Goal: Task Accomplishment & Management: Manage account settings

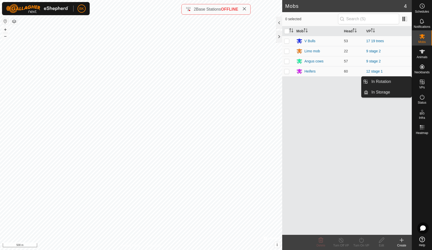
click at [420, 80] on icon at bounding box center [422, 82] width 6 height 6
click at [398, 82] on link "In Rotation" at bounding box center [389, 82] width 43 height 10
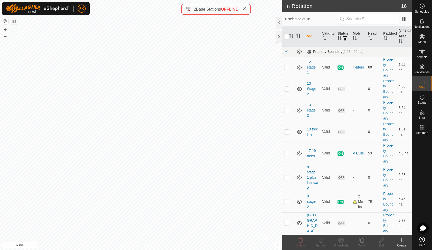
click at [287, 68] on p-checkbox at bounding box center [286, 67] width 5 height 4
checkbox input "true"
click at [361, 242] on icon at bounding box center [361, 240] width 5 height 5
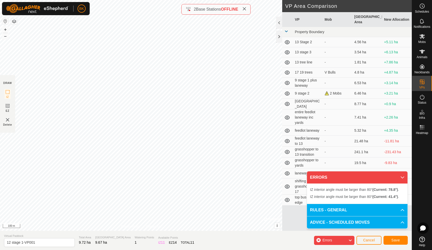
click at [171, 0] on html "BK Schedules Notifications Mobs Animals Neckbands VPs Status Infra Heatmap Help…" at bounding box center [216, 125] width 432 height 250
click at [198, 75] on div "IZ interior angle must be larger than 80° (Current: 77.9°) . + – ⇧ i © Mapbox ,…" at bounding box center [141, 115] width 282 height 231
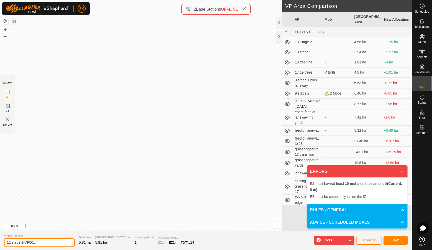
click at [42, 242] on input "12 stage 1-VP001" at bounding box center [39, 242] width 71 height 9
type input "1"
type input "12 stage 2"
click at [9, 107] on icon at bounding box center [8, 106] width 6 height 6
click at [9, 118] on img at bounding box center [8, 120] width 6 height 6
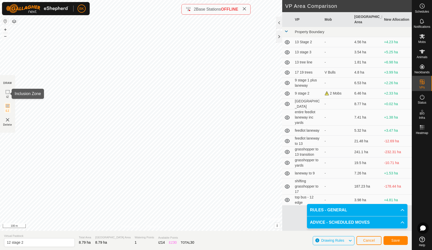
click at [5, 92] on icon at bounding box center [8, 92] width 6 height 6
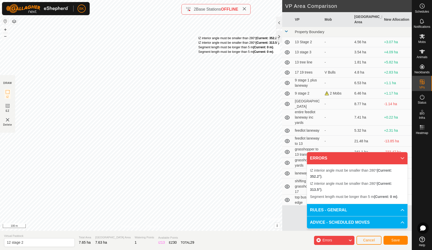
click at [198, 36] on div "IZ interior angle must be smaller than 280° (Current: 352.2°) . IZ interior ang…" at bounding box center [141, 115] width 282 height 231
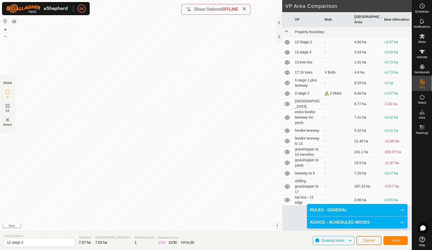
click at [391, 240] on button "Save" at bounding box center [396, 240] width 24 height 9
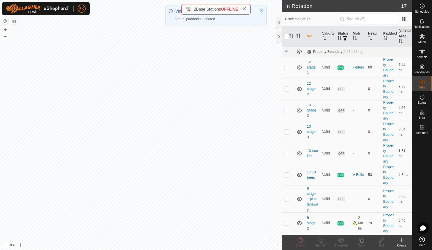
click at [282, 90] on td at bounding box center [288, 88] width 12 height 21
checkbox input "true"
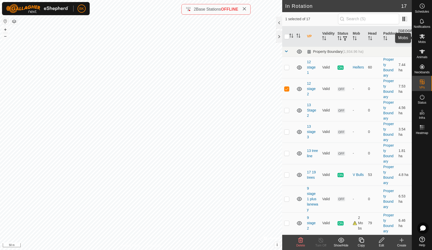
click at [426, 41] on div "Mobs" at bounding box center [422, 37] width 20 height 15
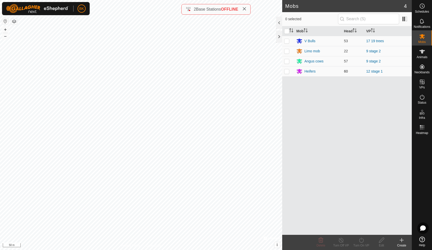
click at [289, 71] on p-checkbox at bounding box center [286, 71] width 5 height 4
checkbox input "true"
click at [362, 241] on icon at bounding box center [361, 240] width 6 height 6
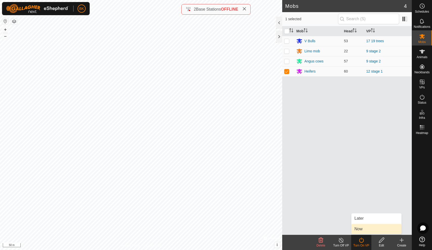
click at [359, 230] on span "Now" at bounding box center [359, 229] width 8 height 6
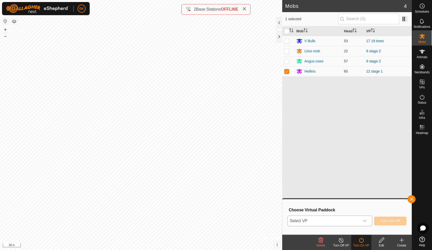
click at [366, 218] on div "dropdown trigger" at bounding box center [365, 221] width 10 height 10
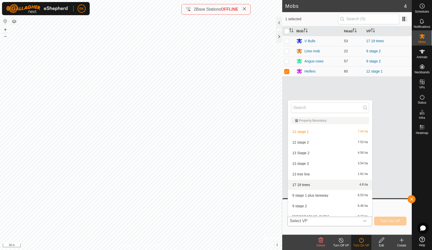
scroll to position [6, 0]
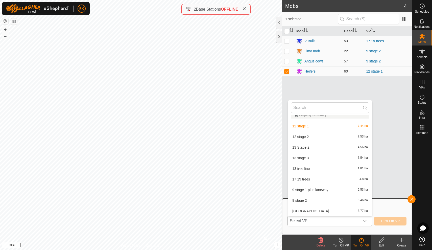
click at [326, 139] on li "12 stage 2 7.53 ha" at bounding box center [330, 137] width 84 height 10
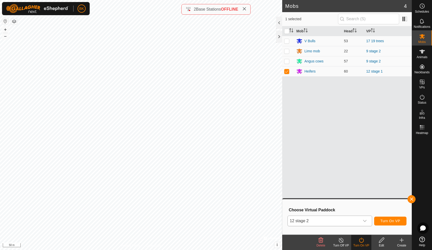
click at [392, 217] on button "Turn On VP" at bounding box center [390, 221] width 32 height 9
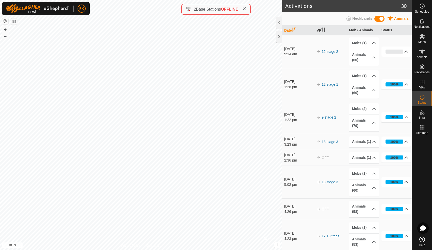
click at [225, 6] on div "Activations 30 Animals Neckbands Date VP Mob / Animals Status [DATE] 9:14 am 12…" at bounding box center [206, 125] width 412 height 250
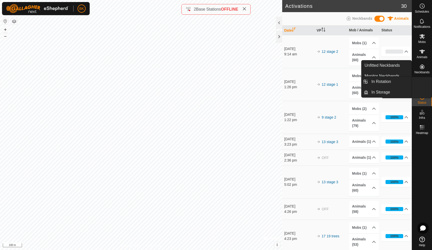
click at [423, 85] on es-virtualpaddocks-svg-icon at bounding box center [422, 82] width 9 height 8
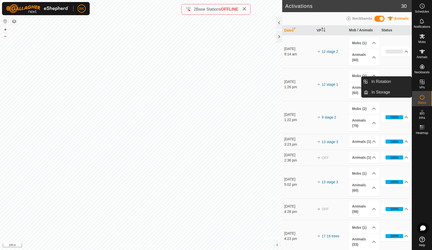
click at [404, 84] on link "In Rotation" at bounding box center [389, 82] width 43 height 10
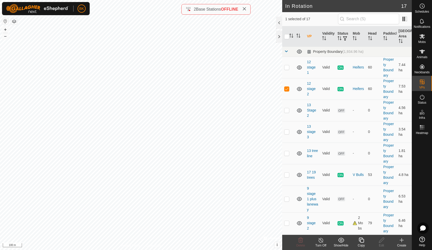
click at [403, 239] on icon at bounding box center [402, 240] width 6 height 6
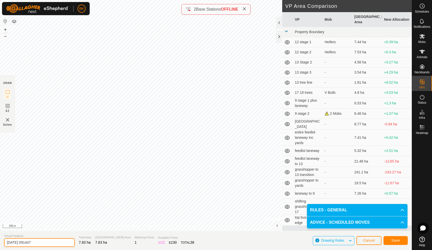
click at [42, 240] on input "[DATE] 091447" at bounding box center [39, 242] width 71 height 9
type input "2"
type input "9 stage 3"
click at [389, 241] on button "Save" at bounding box center [396, 240] width 24 height 9
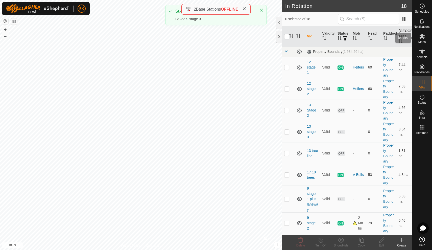
click at [420, 38] on icon at bounding box center [422, 36] width 6 height 6
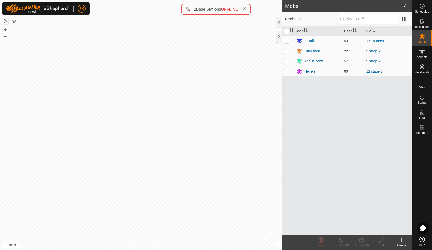
click at [287, 49] on p-checkbox at bounding box center [286, 51] width 5 height 4
checkbox input "true"
click at [287, 60] on p-checkbox at bounding box center [286, 61] width 5 height 4
checkbox input "true"
click at [361, 242] on icon at bounding box center [361, 240] width 5 height 5
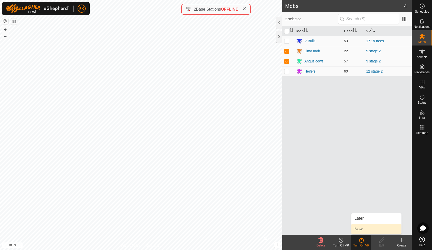
click at [360, 231] on link "Now" at bounding box center [377, 229] width 50 height 10
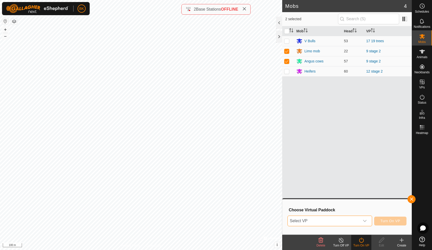
click at [351, 220] on span "Select VP" at bounding box center [324, 221] width 72 height 10
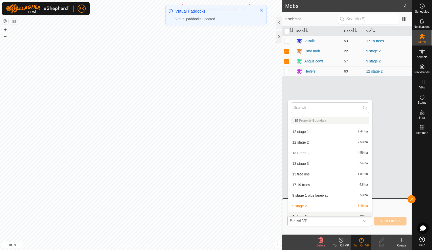
scroll to position [6, 0]
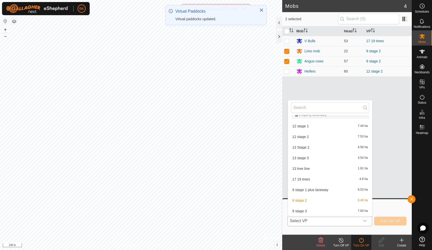
click at [343, 209] on li "9 stage 3 7.83 ha" at bounding box center [330, 211] width 84 height 10
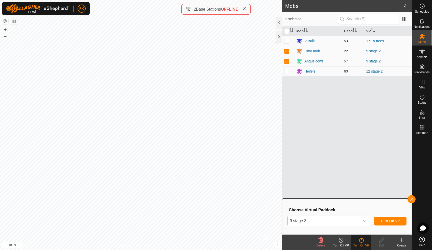
click at [389, 220] on span "Turn On VP" at bounding box center [391, 221] width 20 height 4
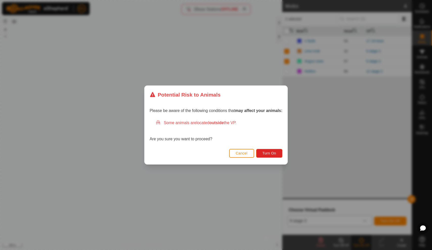
click at [247, 152] on span "Cancel" at bounding box center [242, 153] width 12 height 4
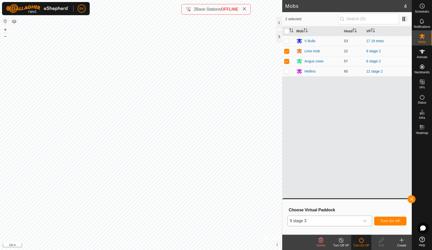
click at [391, 222] on span "Turn On VP" at bounding box center [391, 221] width 20 height 4
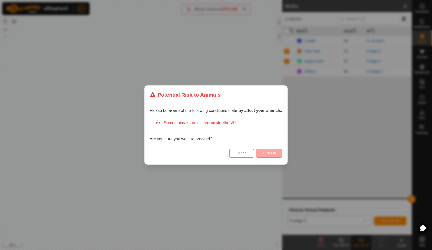
click at [275, 152] on span "Turn On" at bounding box center [270, 153] width 14 height 4
